Goal: Find specific page/section: Find specific page/section

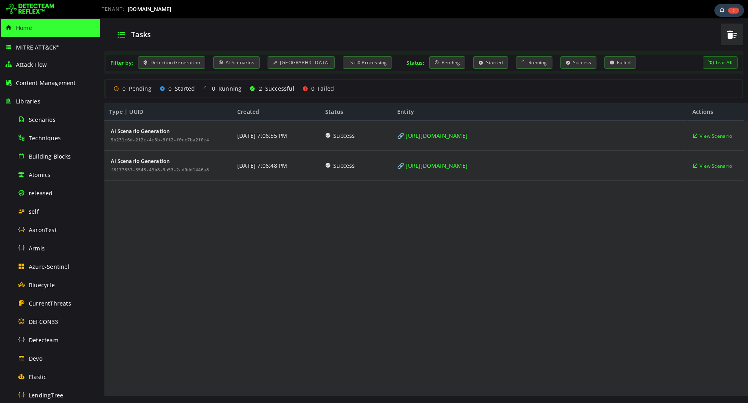
scroll to position [406, 0]
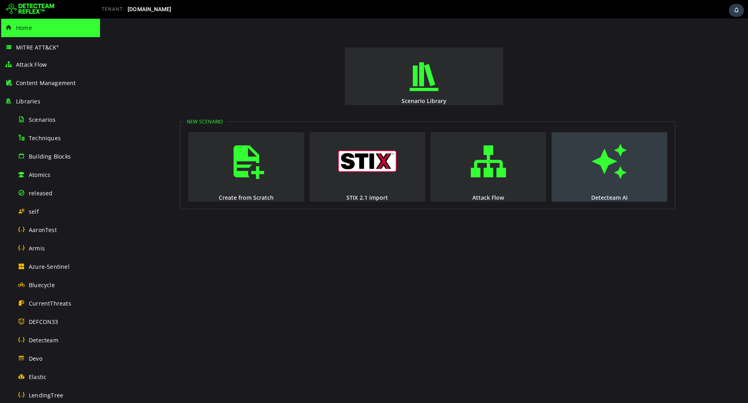
click at [605, 165] on span "button" at bounding box center [609, 161] width 8 height 54
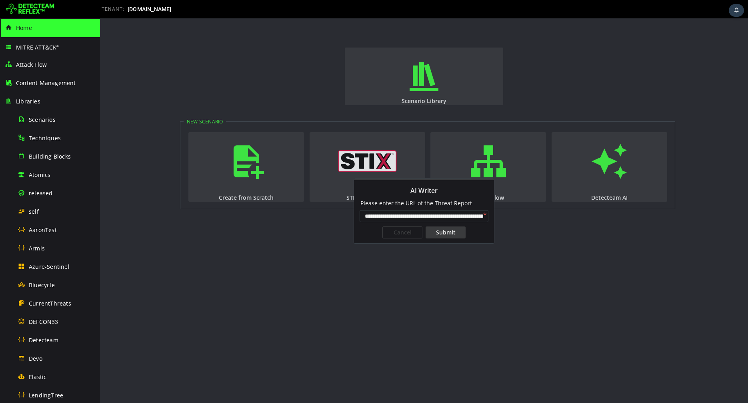
scroll to position [0, 64]
type input "**********"
click at [443, 235] on div "Submit" at bounding box center [445, 233] width 40 height 12
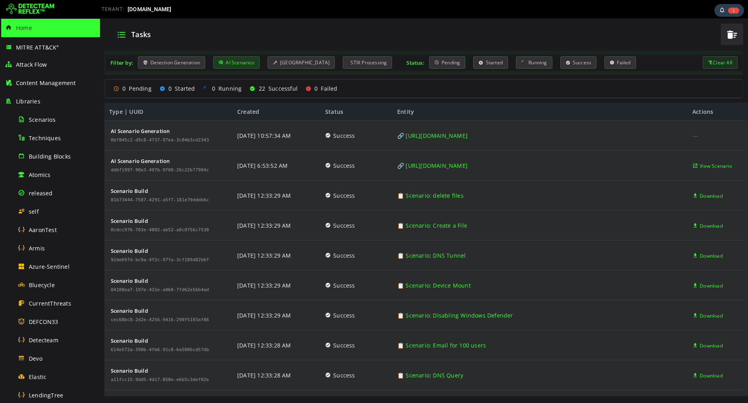
click at [243, 58] on div "AI Scenarios" at bounding box center [236, 62] width 46 height 12
click at [238, 68] on div "AI Scenarios" at bounding box center [236, 62] width 46 height 12
